Goal: Task Accomplishment & Management: Use online tool/utility

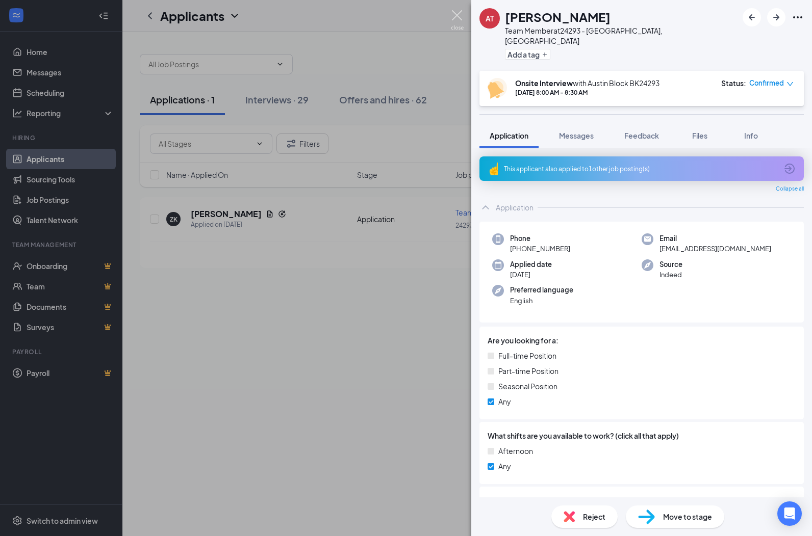
click at [450, 14] on div "AT Amadeus [PERSON_NAME] Team Member at 24293 - [GEOGRAPHIC_DATA], [GEOGRAPHIC_…" at bounding box center [406, 268] width 812 height 536
click at [758, 78] on span "Confirmed" at bounding box center [766, 83] width 35 height 10
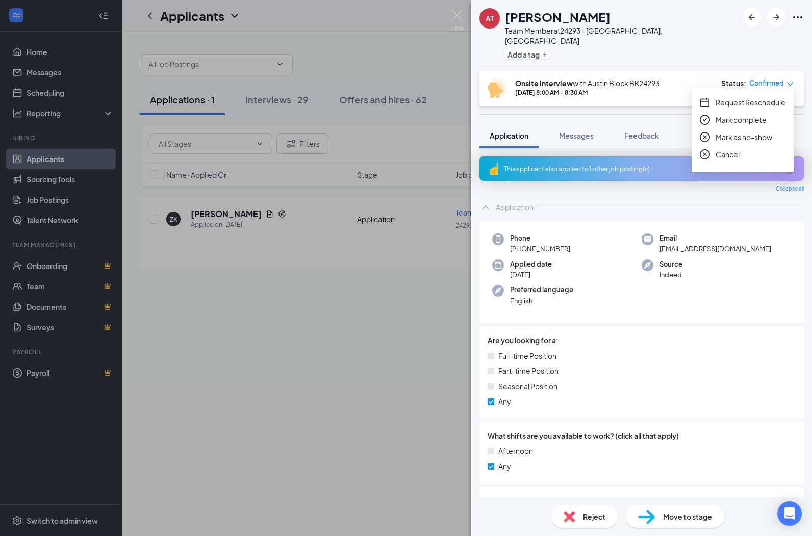
click at [715, 151] on div "Cancel" at bounding box center [743, 154] width 86 height 11
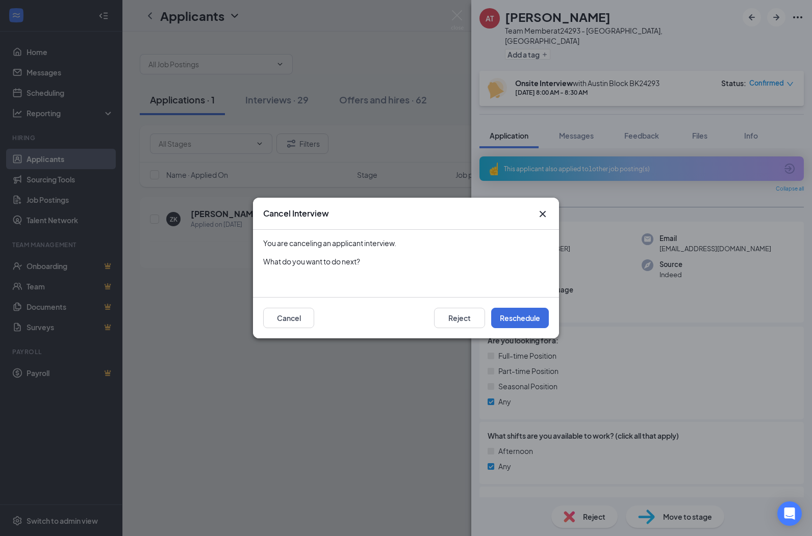
click at [541, 213] on icon "Cross" at bounding box center [543, 214] width 6 height 6
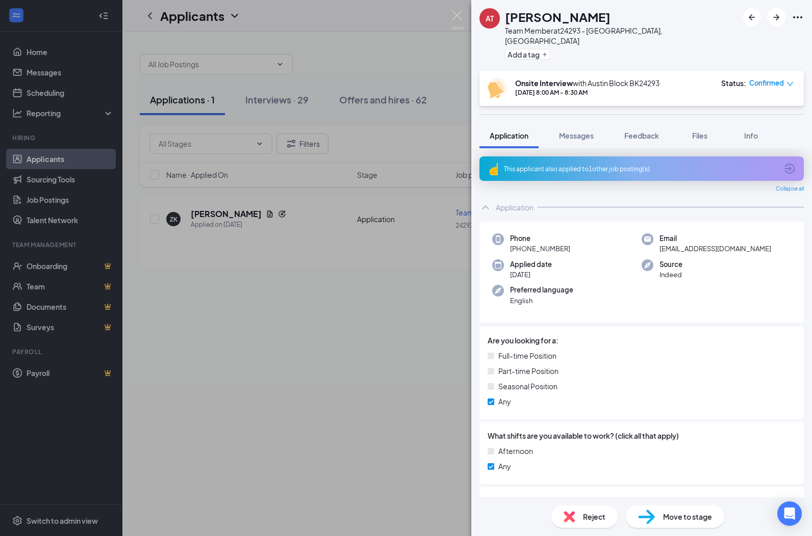
click at [61, 178] on div "AT Amadeus [PERSON_NAME] Team Member at 24293 - [GEOGRAPHIC_DATA], [GEOGRAPHIC_…" at bounding box center [406, 268] width 812 height 536
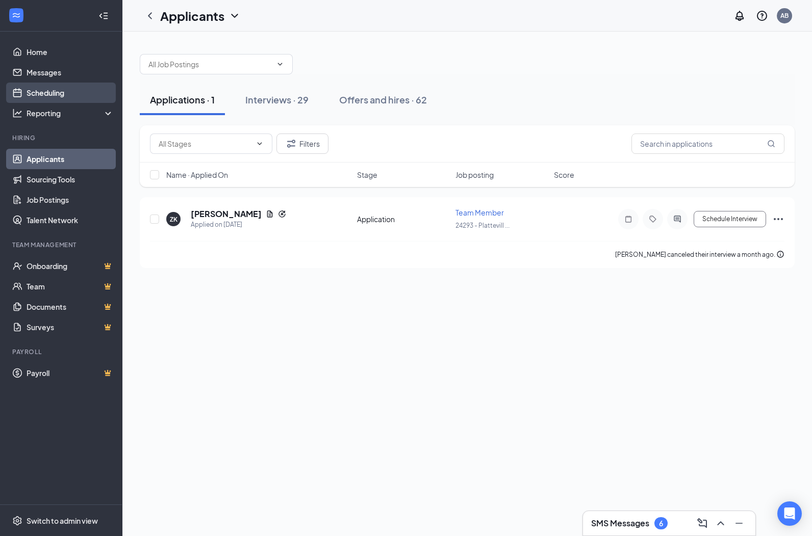
click at [37, 97] on link "Scheduling" at bounding box center [70, 93] width 87 height 20
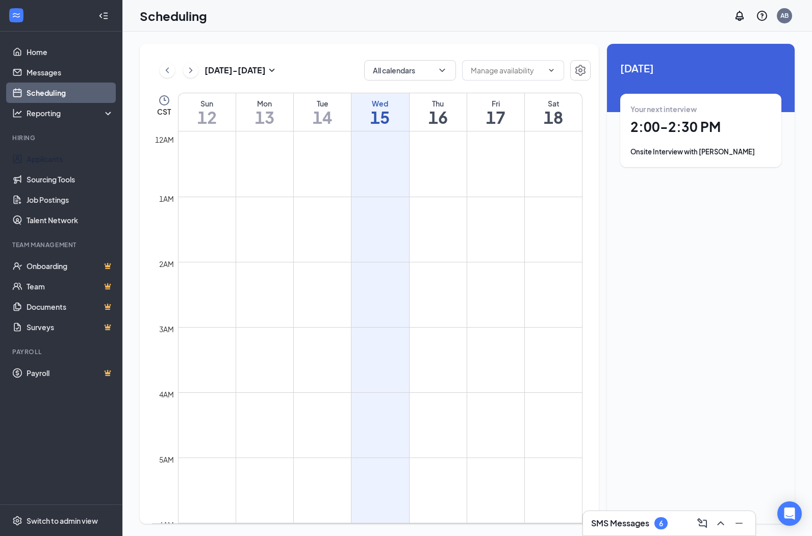
scroll to position [501, 0]
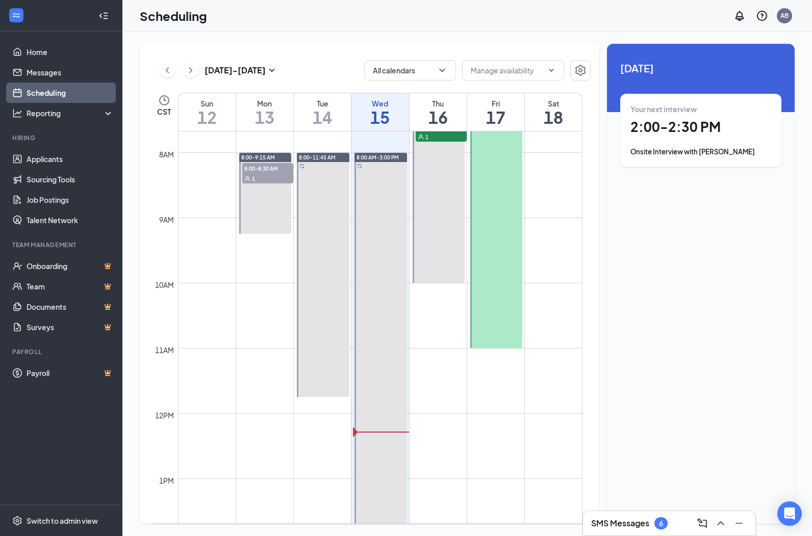
click at [515, 166] on div at bounding box center [496, 218] width 52 height 261
